Goal: Information Seeking & Learning: Learn about a topic

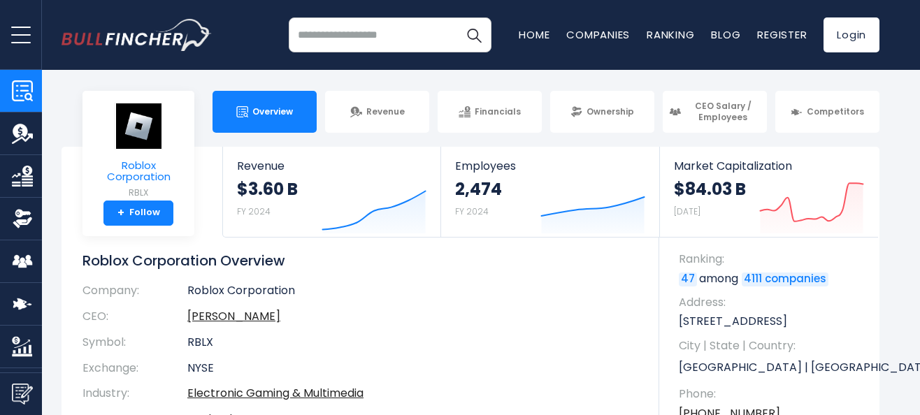
click at [132, 163] on span "Roblox Corporation" at bounding box center [138, 171] width 89 height 23
click at [126, 126] on div "Overview Revenue Financials Ownership CEO Salary / Employees" at bounding box center [470, 112] width 818 height 42
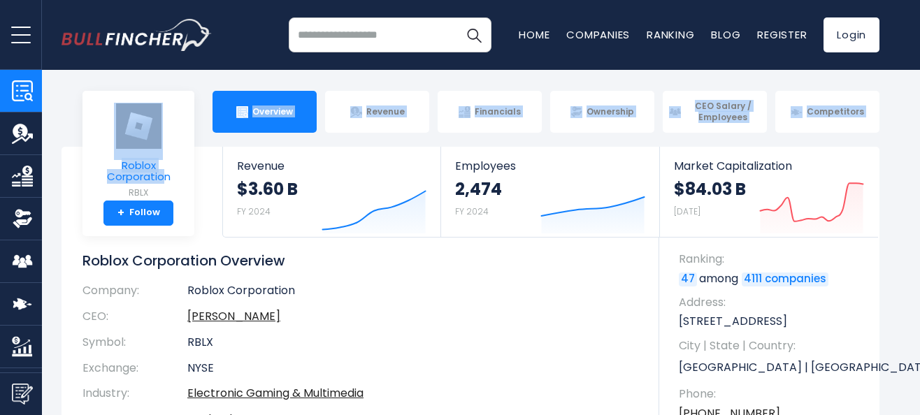
drag, startPoint x: 133, startPoint y: 121, endPoint x: 164, endPoint y: 173, distance: 60.8
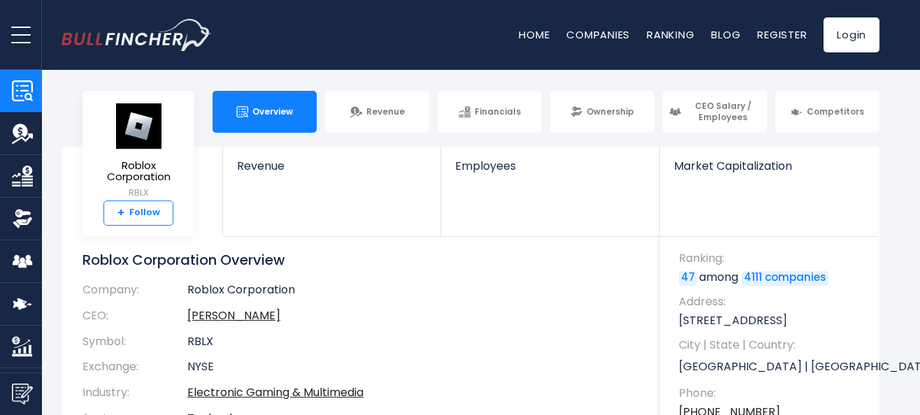
click at [140, 214] on link "+ Follow" at bounding box center [138, 213] width 70 height 25
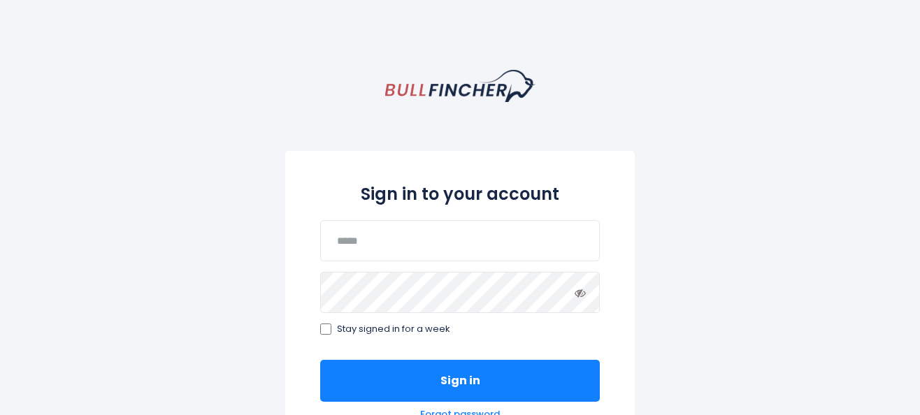
click at [662, 147] on div "Sign in to your account Stay signed in for a week Sign in Forgot password Or si…" at bounding box center [460, 382] width 920 height 625
click at [718, 282] on div "Sign in to your account Stay signed in for a week Sign in Forgot password Or si…" at bounding box center [460, 382] width 920 height 625
click at [514, 80] on img "homepage" at bounding box center [460, 86] width 150 height 32
